Goal: Task Accomplishment & Management: Manage account settings

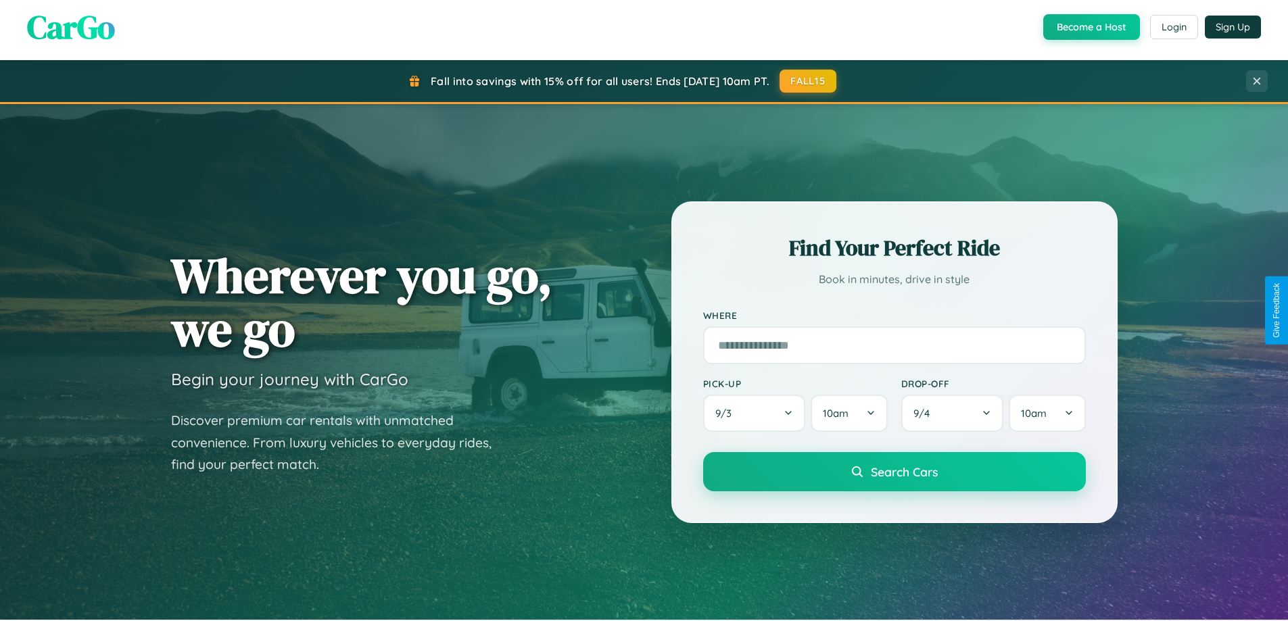
scroll to position [583, 0]
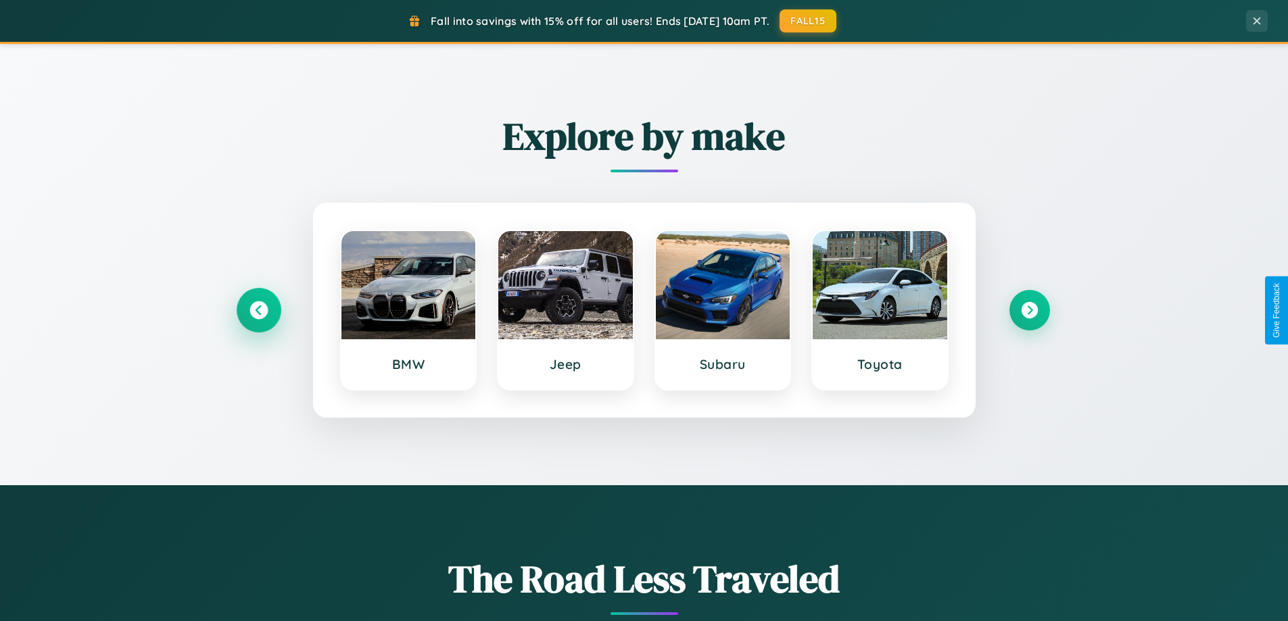
click at [258, 310] on icon at bounding box center [258, 311] width 18 height 18
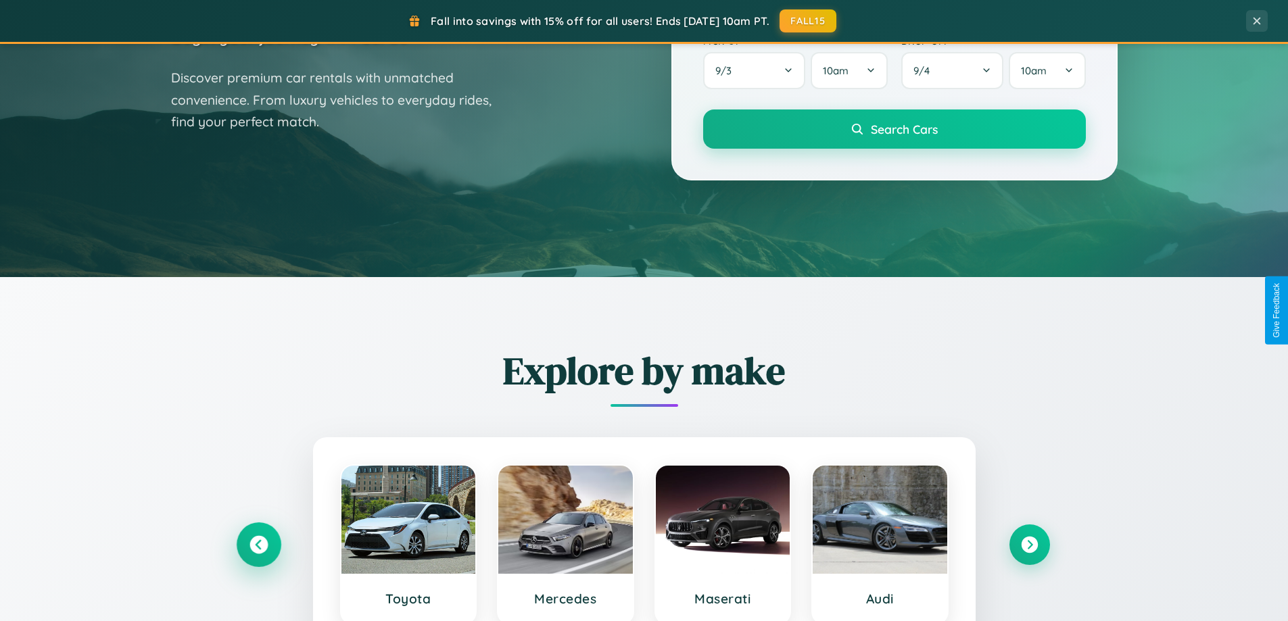
scroll to position [0, 0]
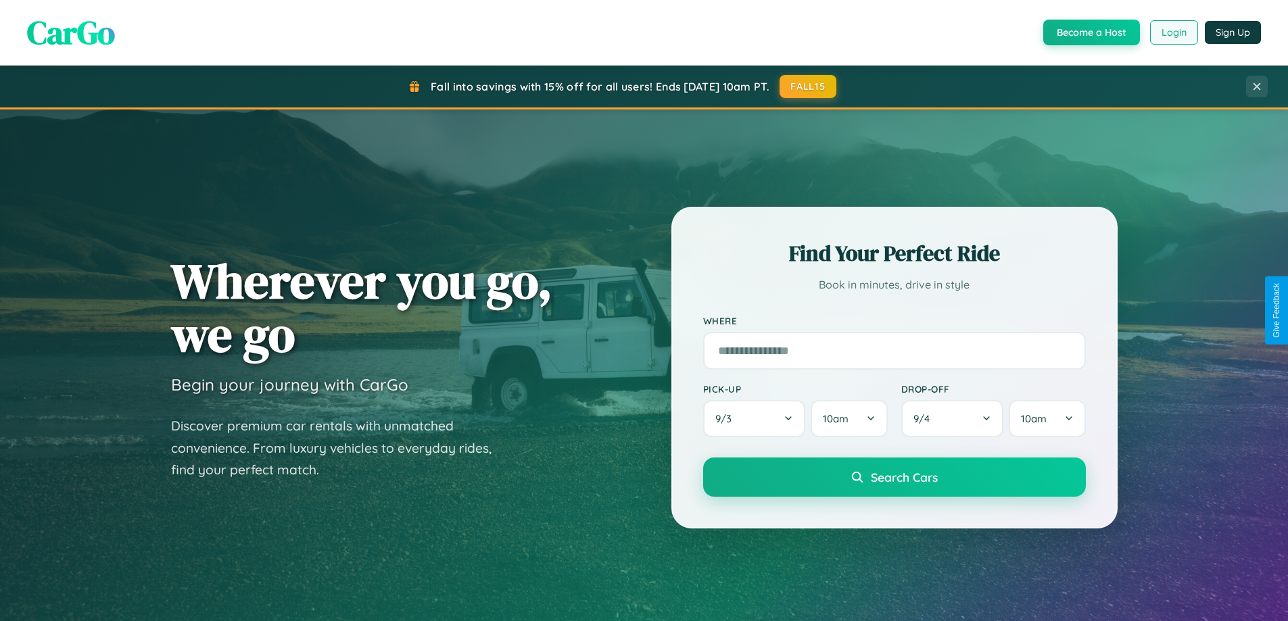
click at [1173, 32] on button "Login" at bounding box center [1174, 32] width 48 height 24
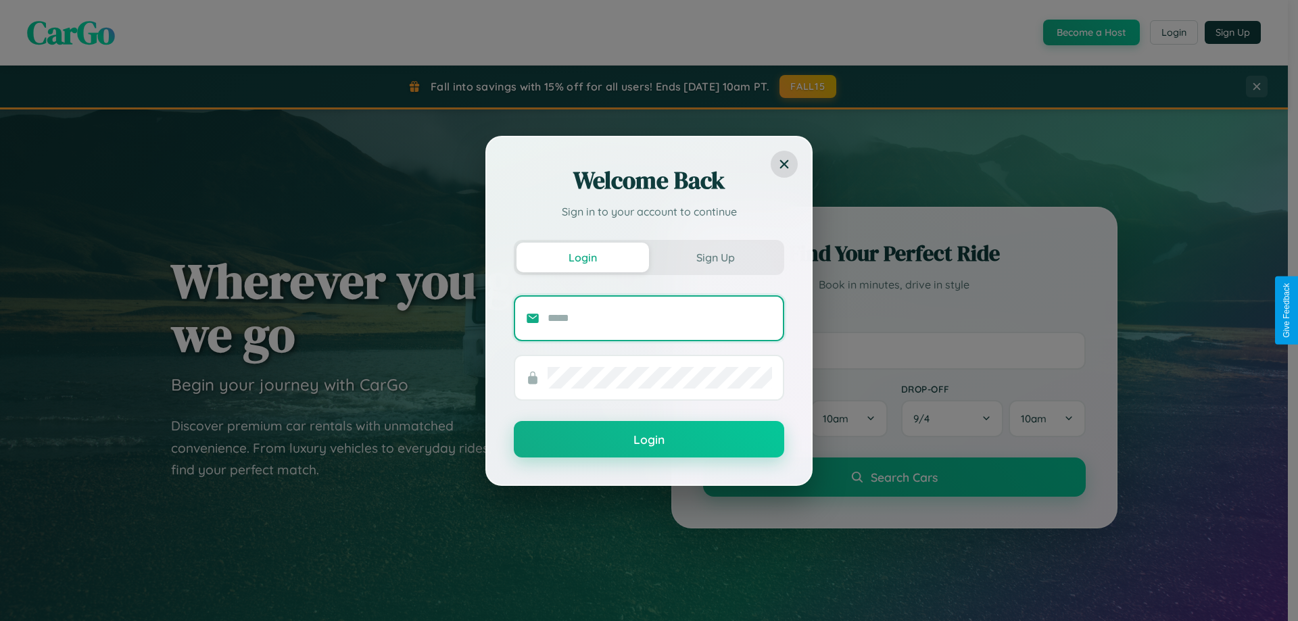
click at [660, 318] on input "text" at bounding box center [660, 319] width 224 height 22
type input "**********"
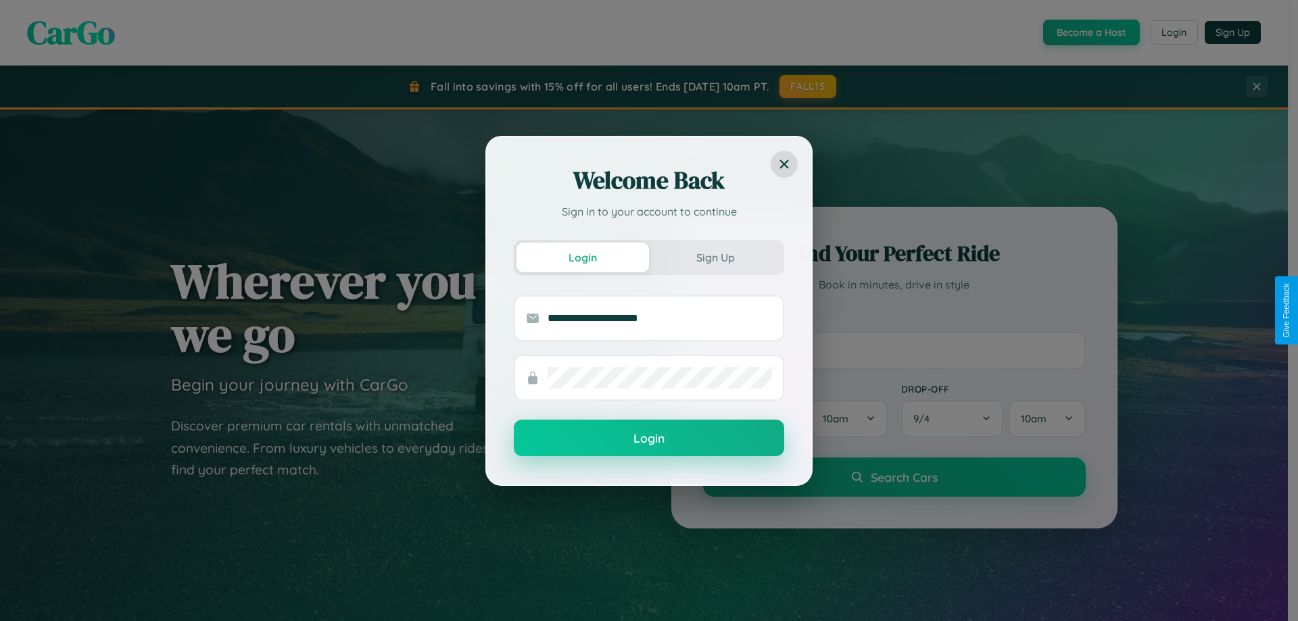
click at [649, 439] on button "Login" at bounding box center [649, 438] width 270 height 37
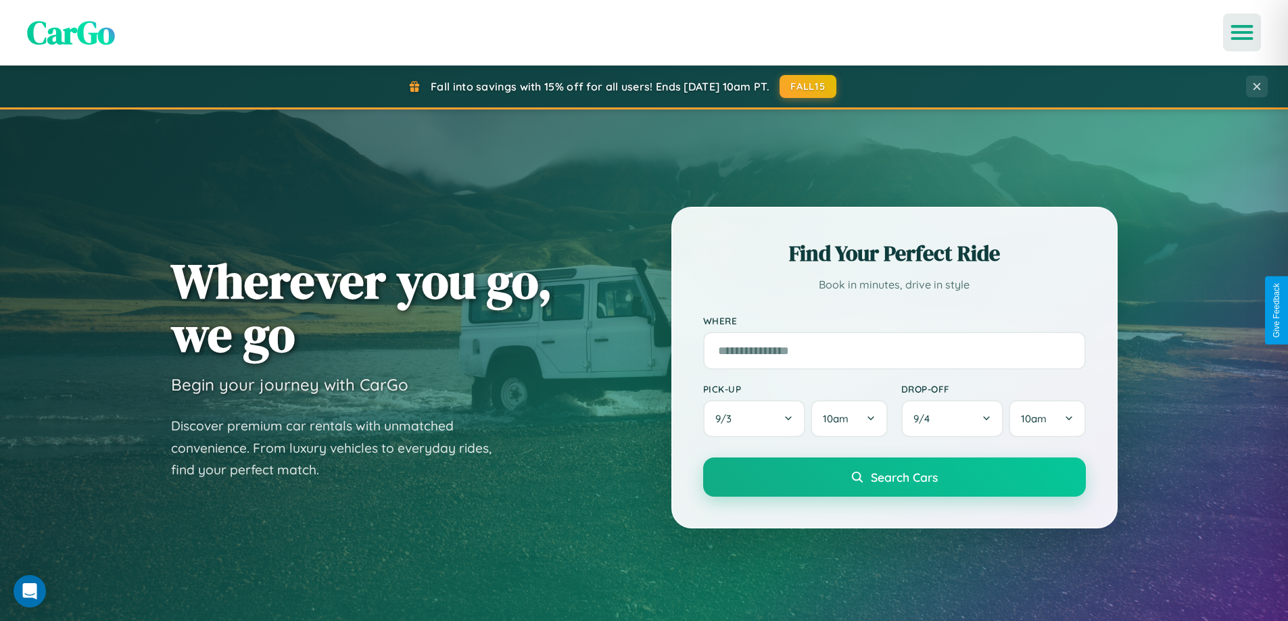
click at [1242, 32] on icon "Open menu" at bounding box center [1242, 32] width 20 height 12
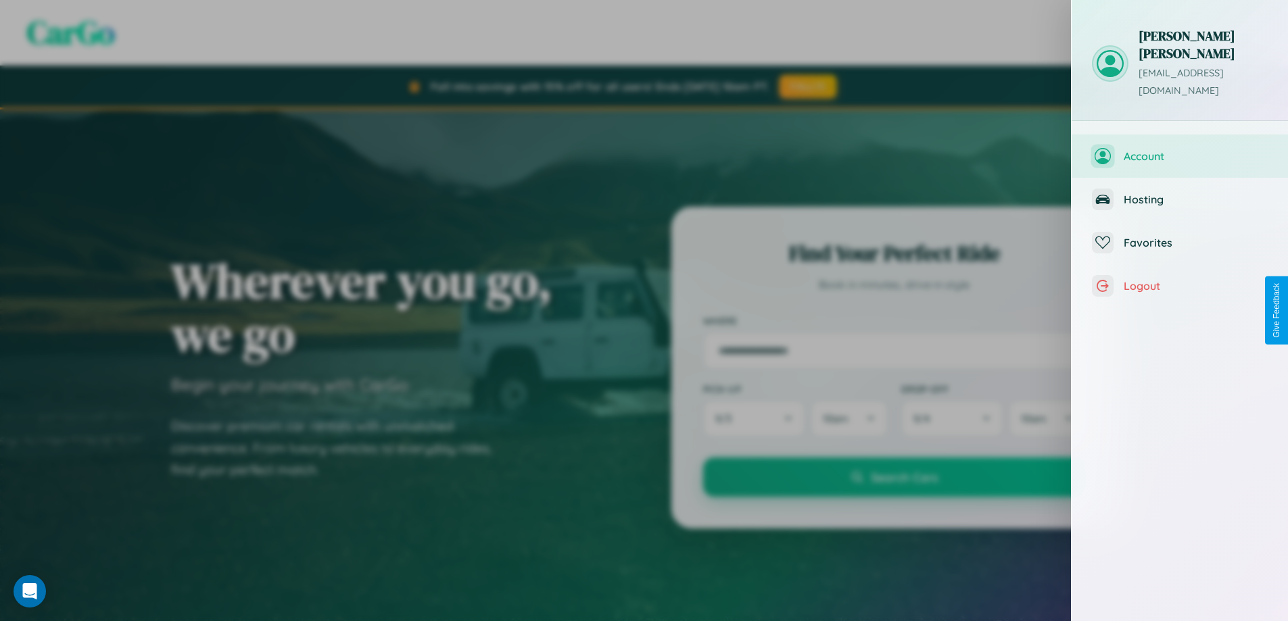
click at [1180, 149] on span "Account" at bounding box center [1196, 156] width 144 height 14
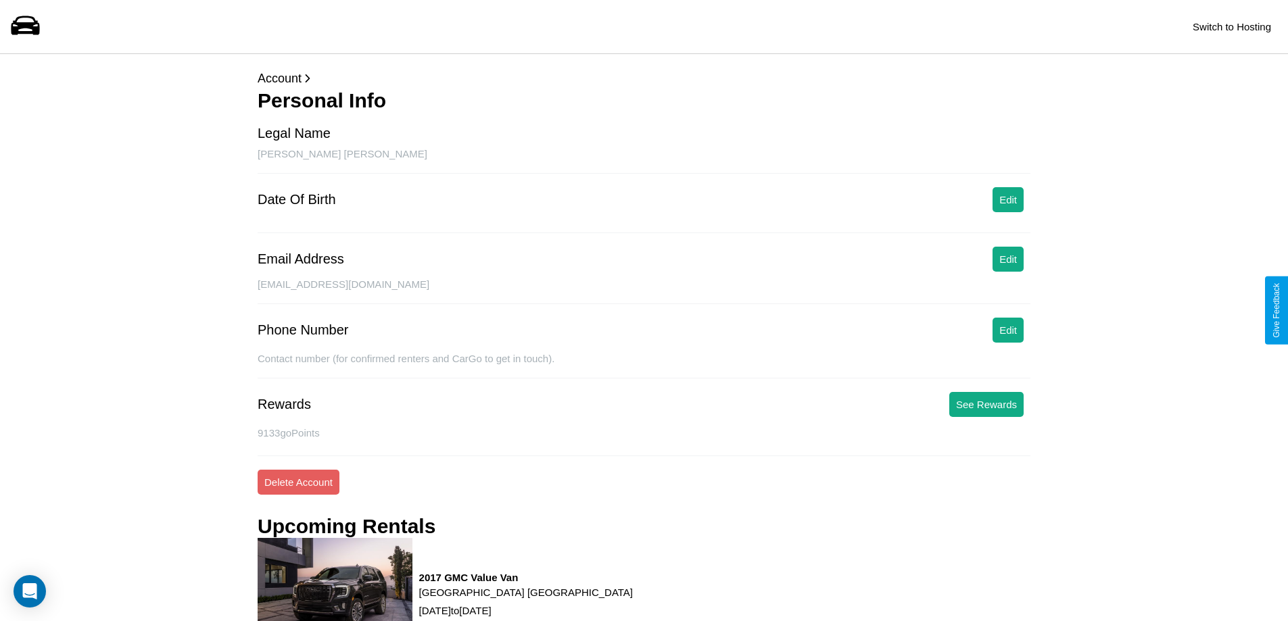
scroll to position [915, 0]
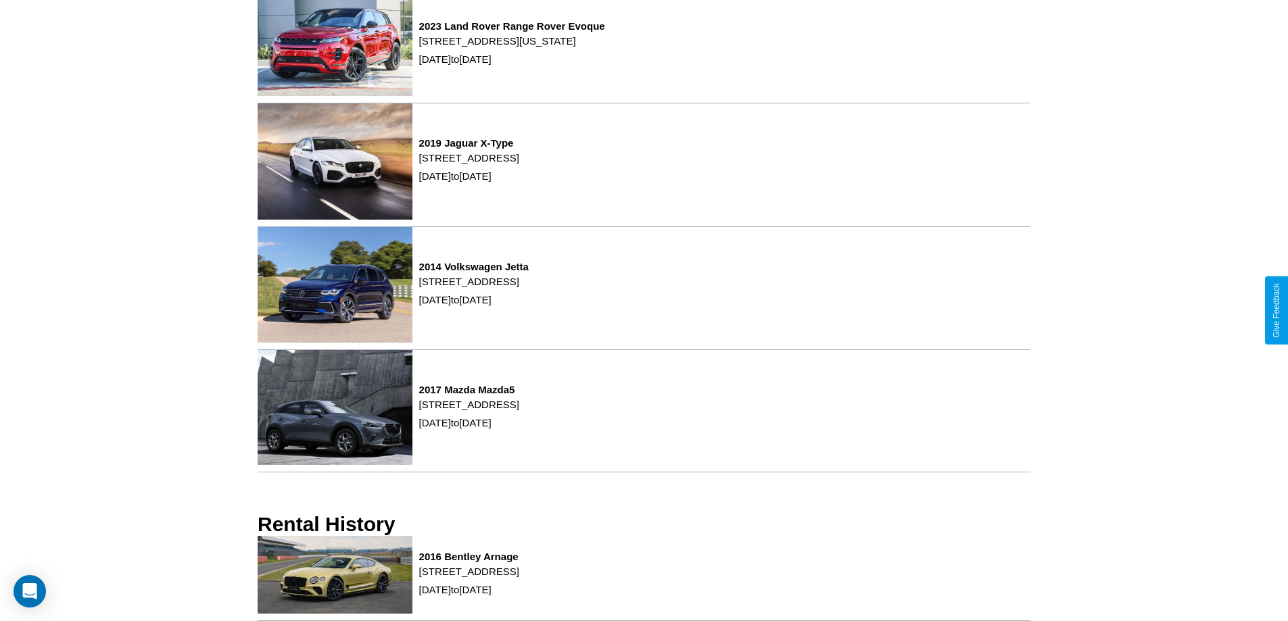
click at [644, 579] on div "2016 Bentley Arnage [STREET_ADDRESS] [DATE] to [DATE]" at bounding box center [644, 578] width 773 height 85
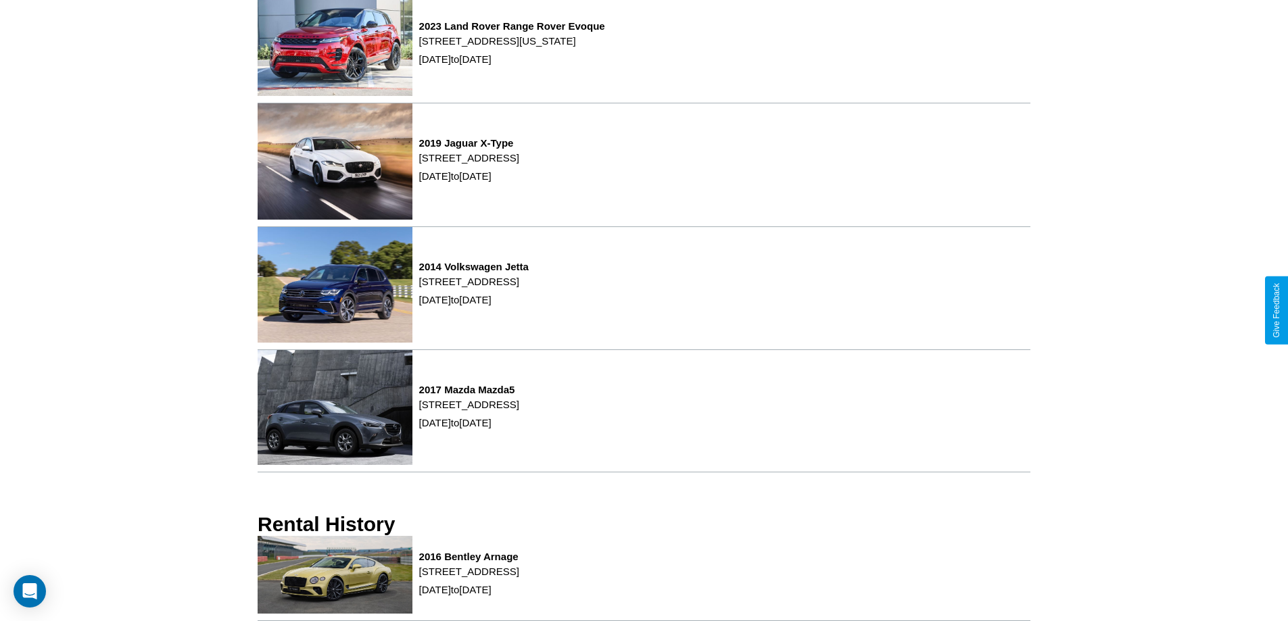
click at [644, 579] on div "2016 Bentley Arnage [STREET_ADDRESS] [DATE] to [DATE]" at bounding box center [644, 578] width 773 height 85
